Goal: Task Accomplishment & Management: Use online tool/utility

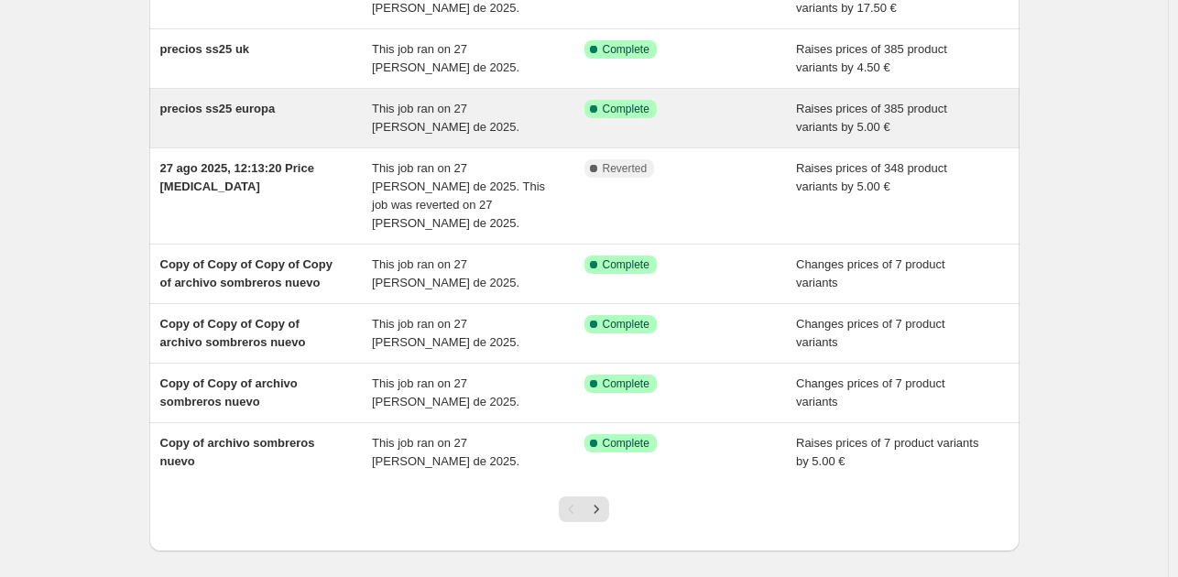
scroll to position [381, 0]
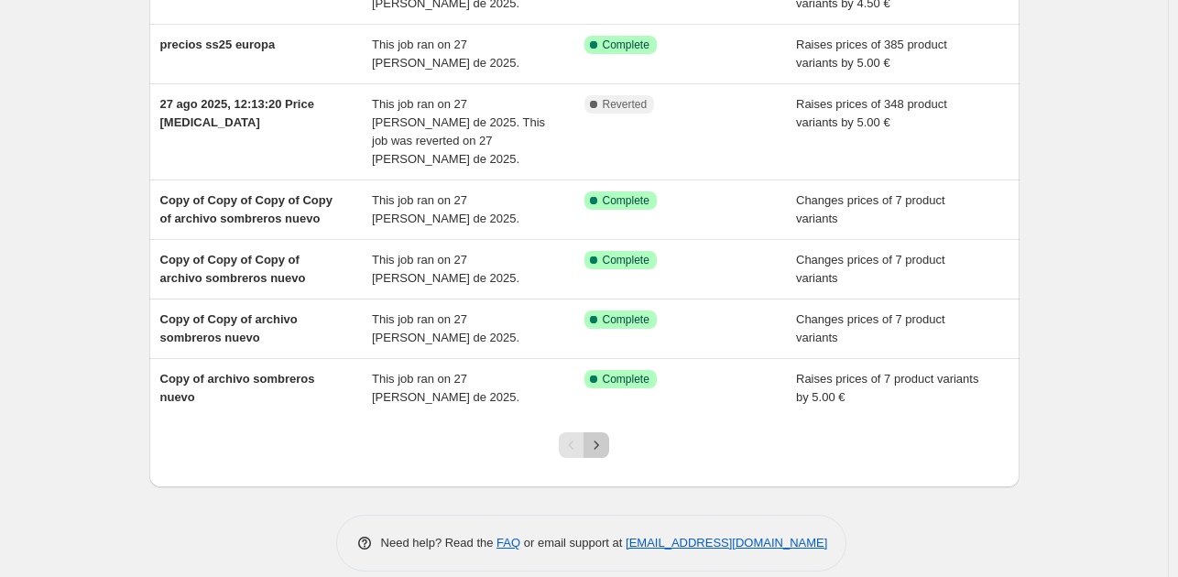
click at [603, 436] on icon "Next" at bounding box center [596, 445] width 18 height 18
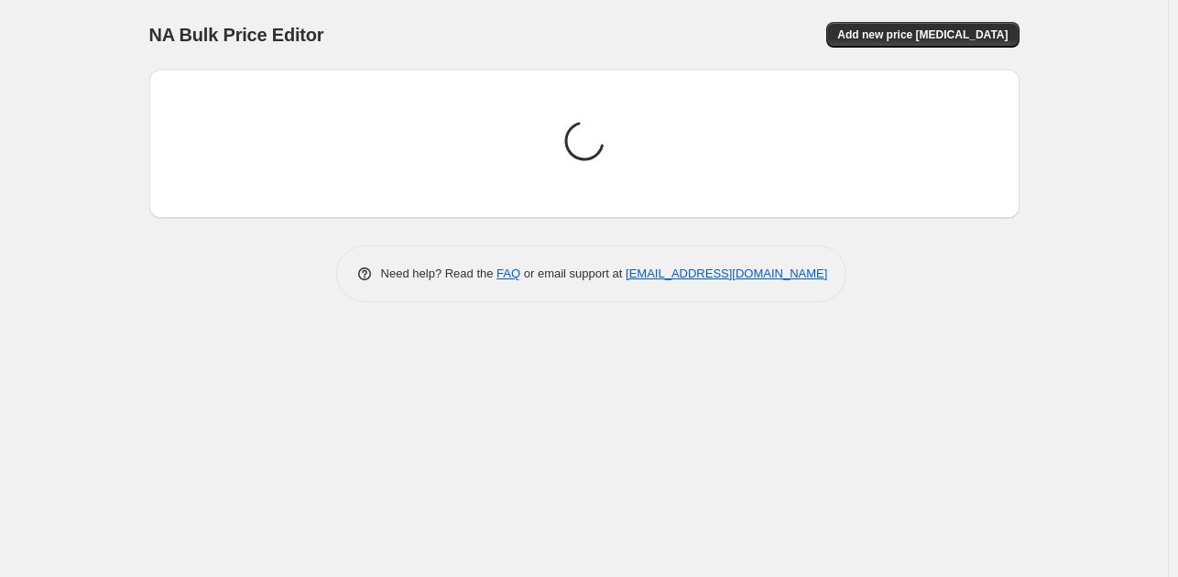
scroll to position [0, 0]
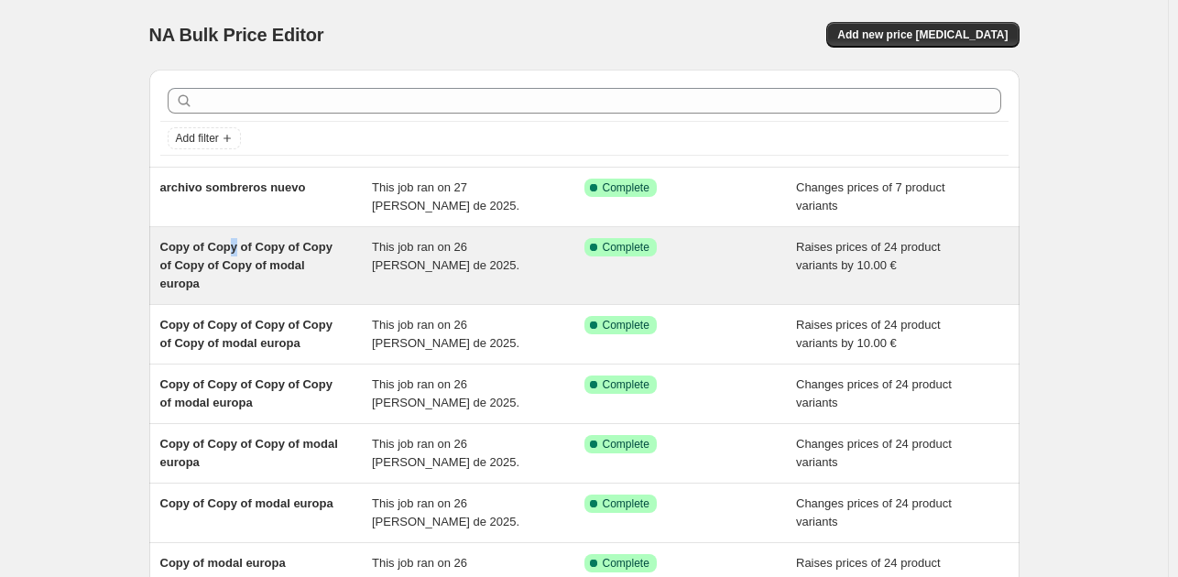
click at [237, 244] on span "Copy of Copy of Copy of Copy of Copy of Copy of modal europa" at bounding box center [246, 265] width 172 height 50
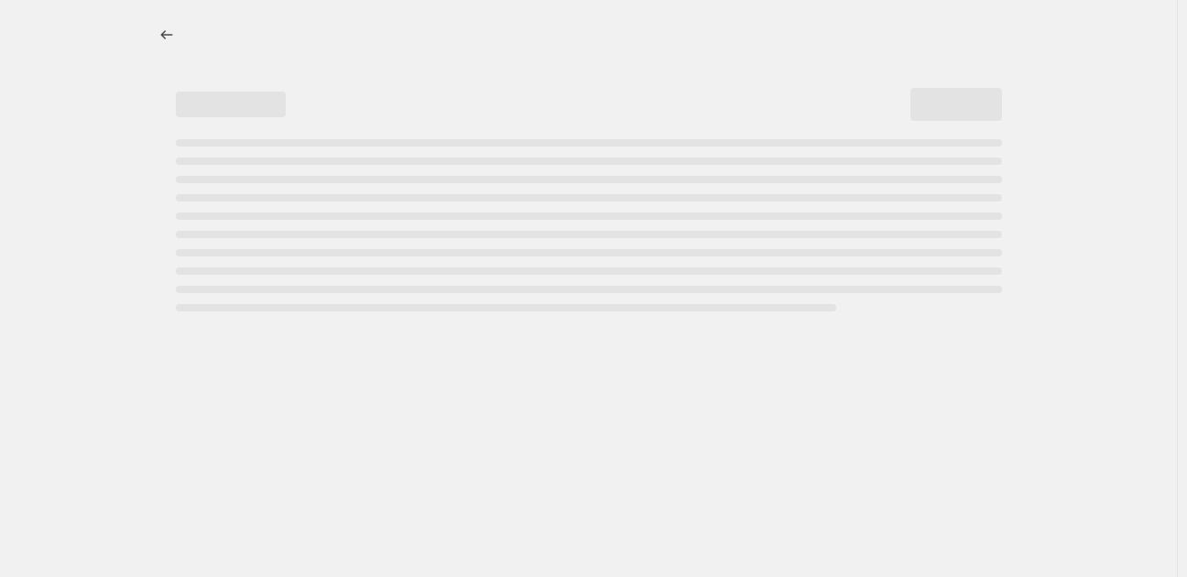
select select "by"
select select "collection"
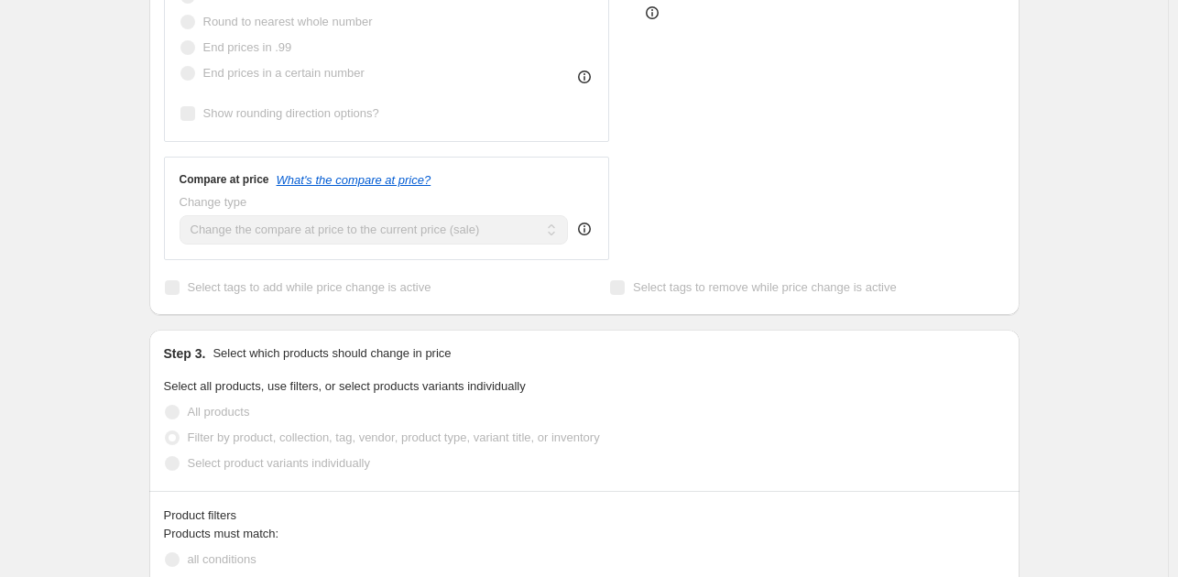
scroll to position [641, 0]
